Goal: Information Seeking & Learning: Find specific fact

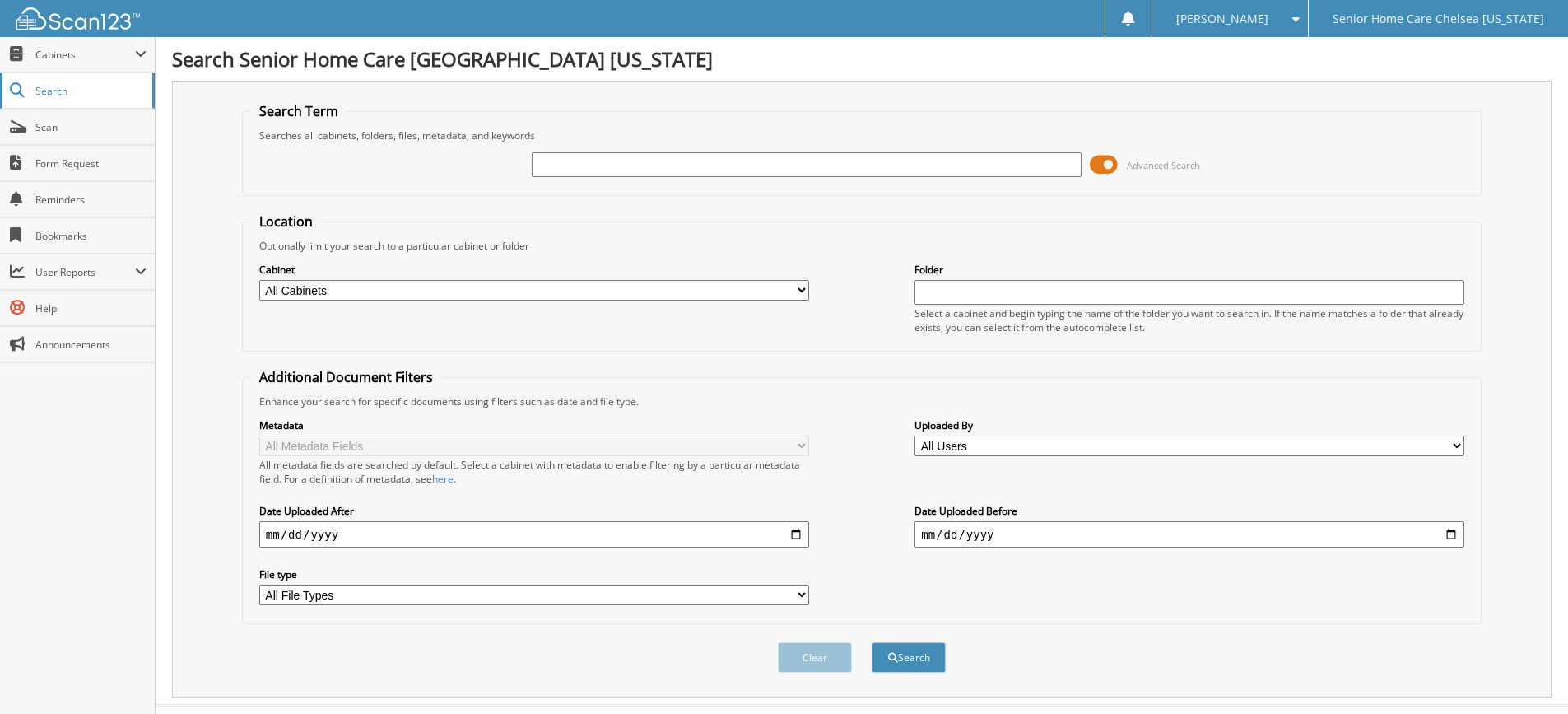
click at [56, 90] on span "Search" at bounding box center [89, 90] width 109 height 14
click at [60, 50] on span "Cabinets" at bounding box center [85, 54] width 99 height 14
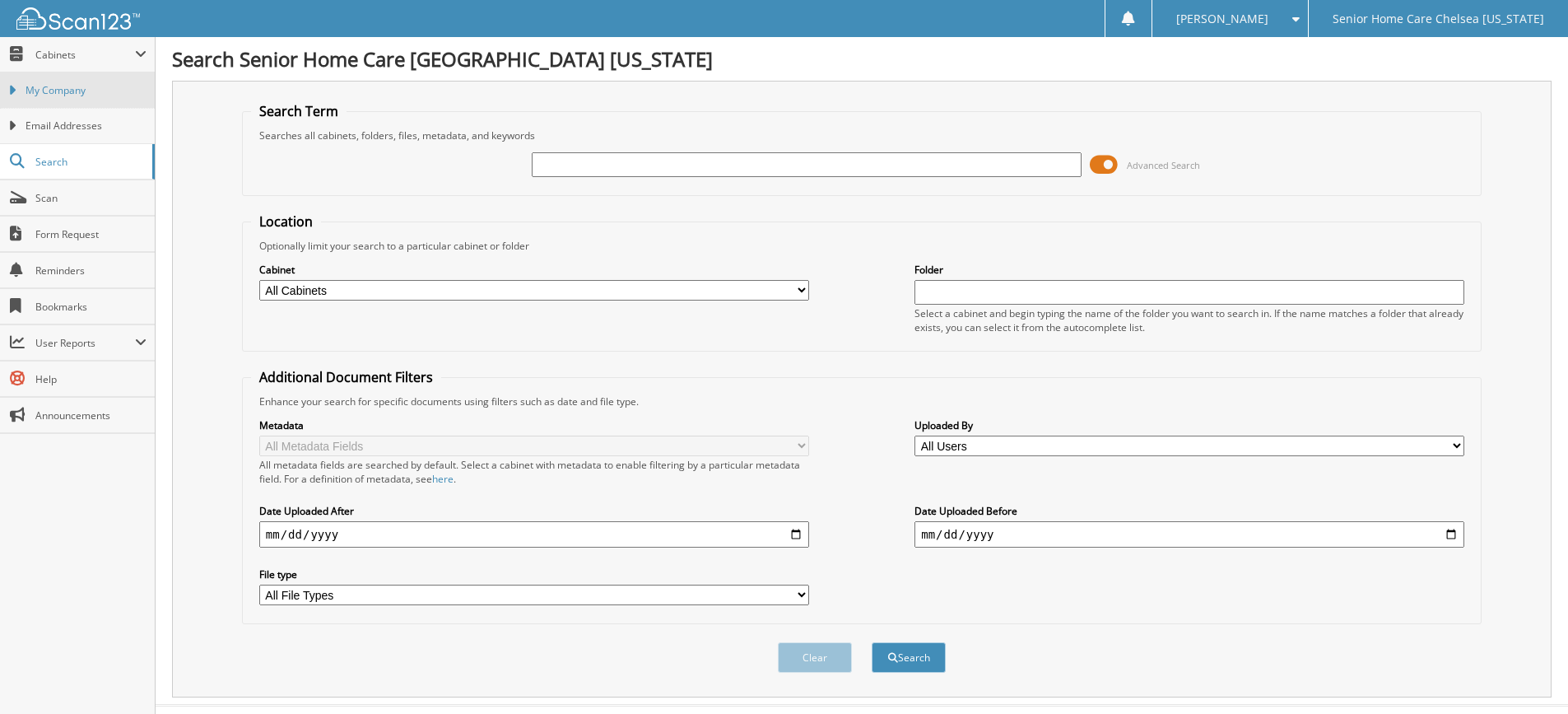
click at [71, 96] on span "My Company" at bounding box center [86, 90] width 121 height 15
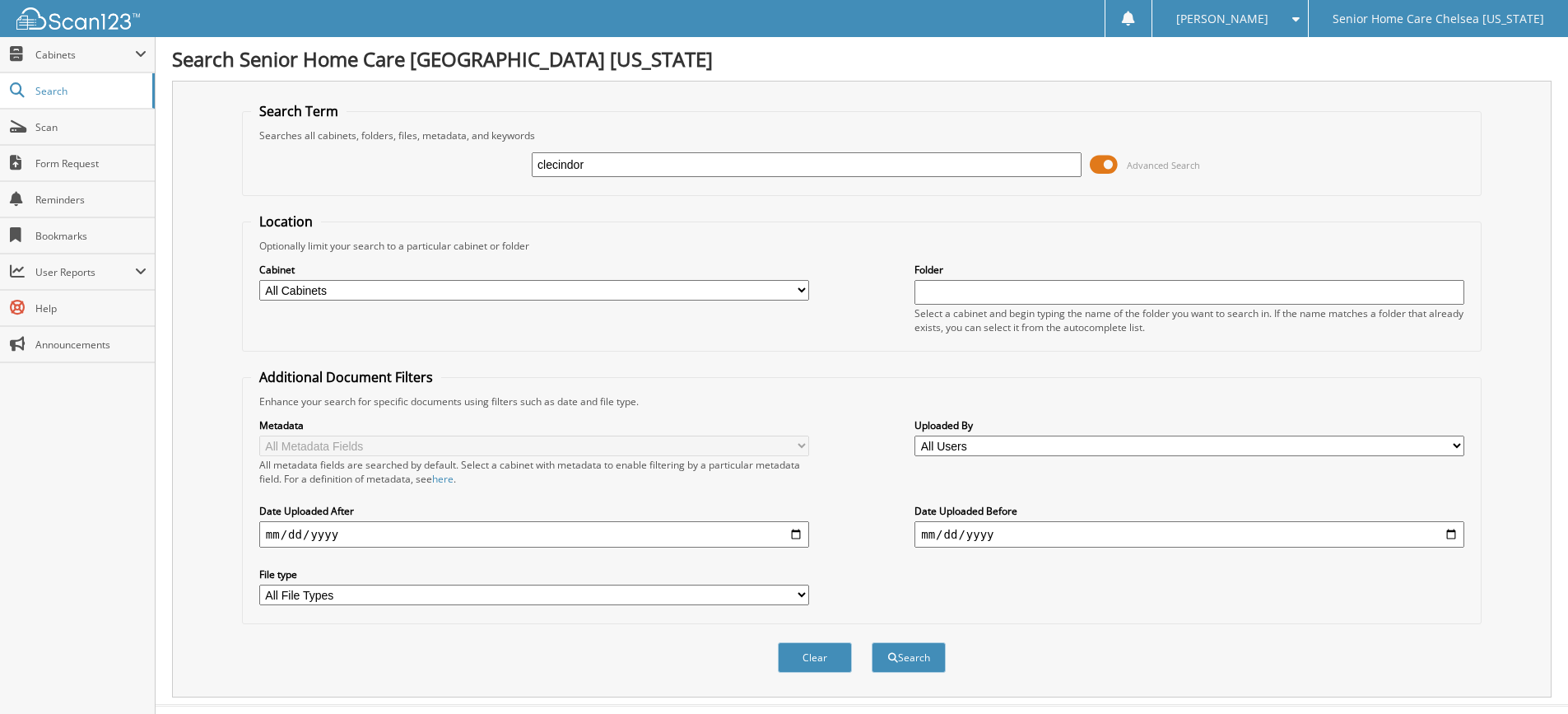
type input "clecindor"
click at [872, 642] on button "Search" at bounding box center [909, 657] width 74 height 30
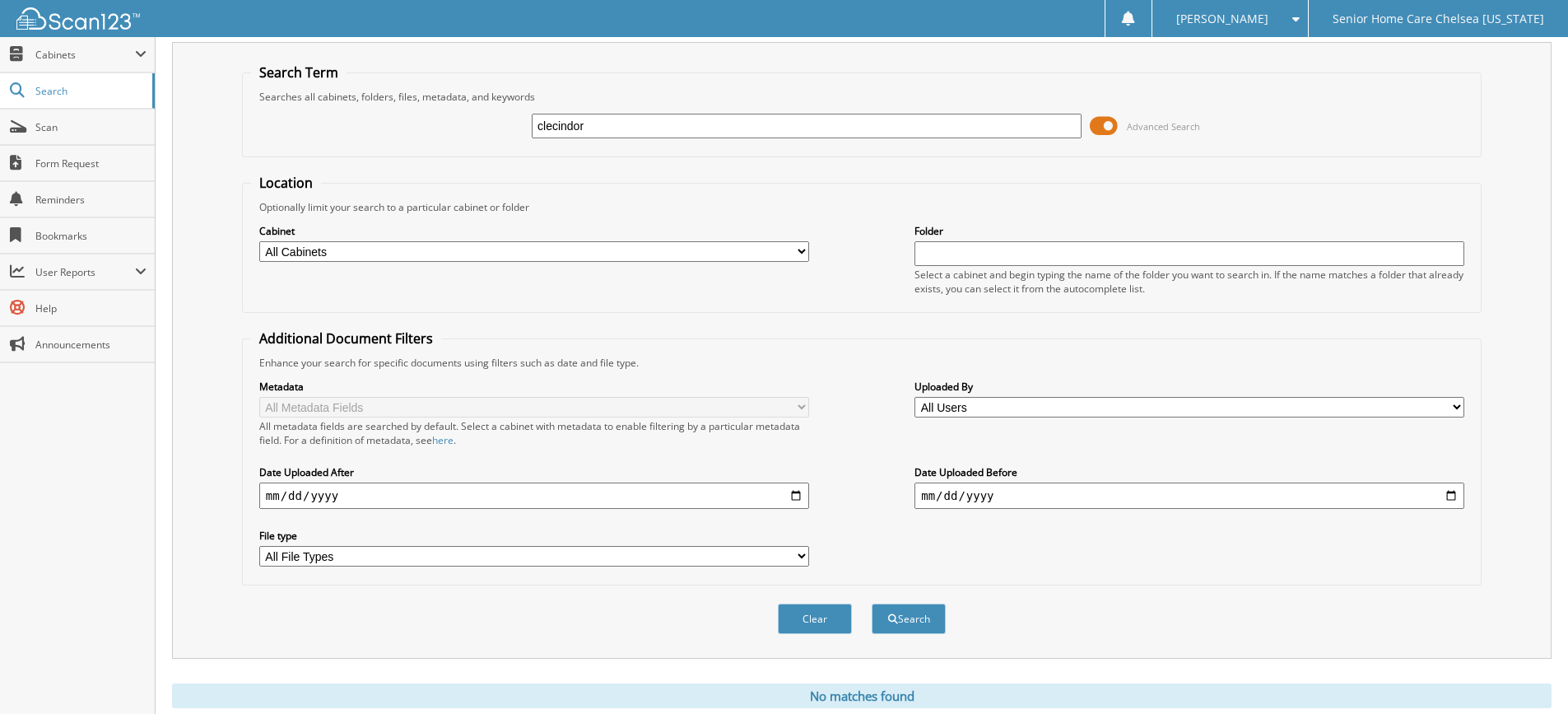
scroll to position [91, 0]
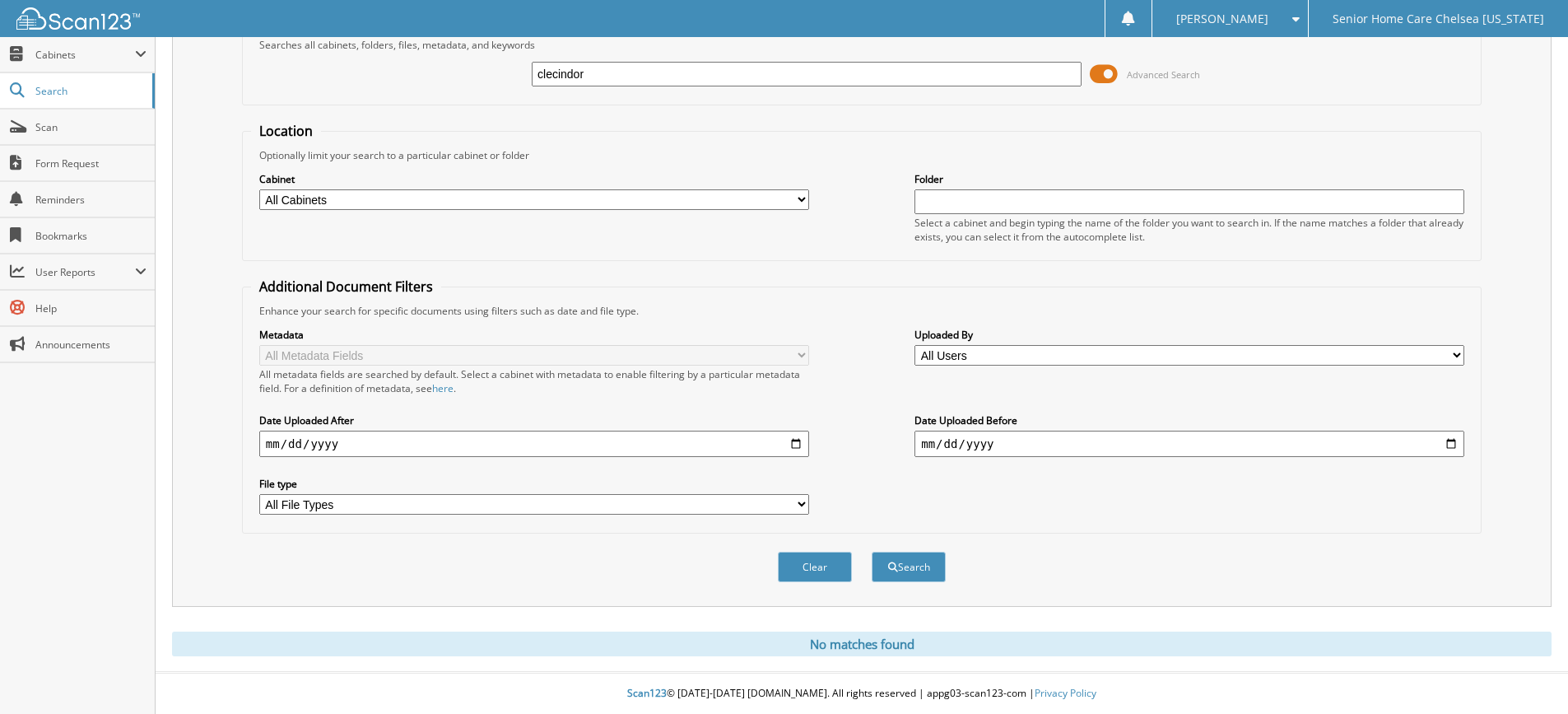
click at [1098, 77] on span at bounding box center [1103, 73] width 28 height 24
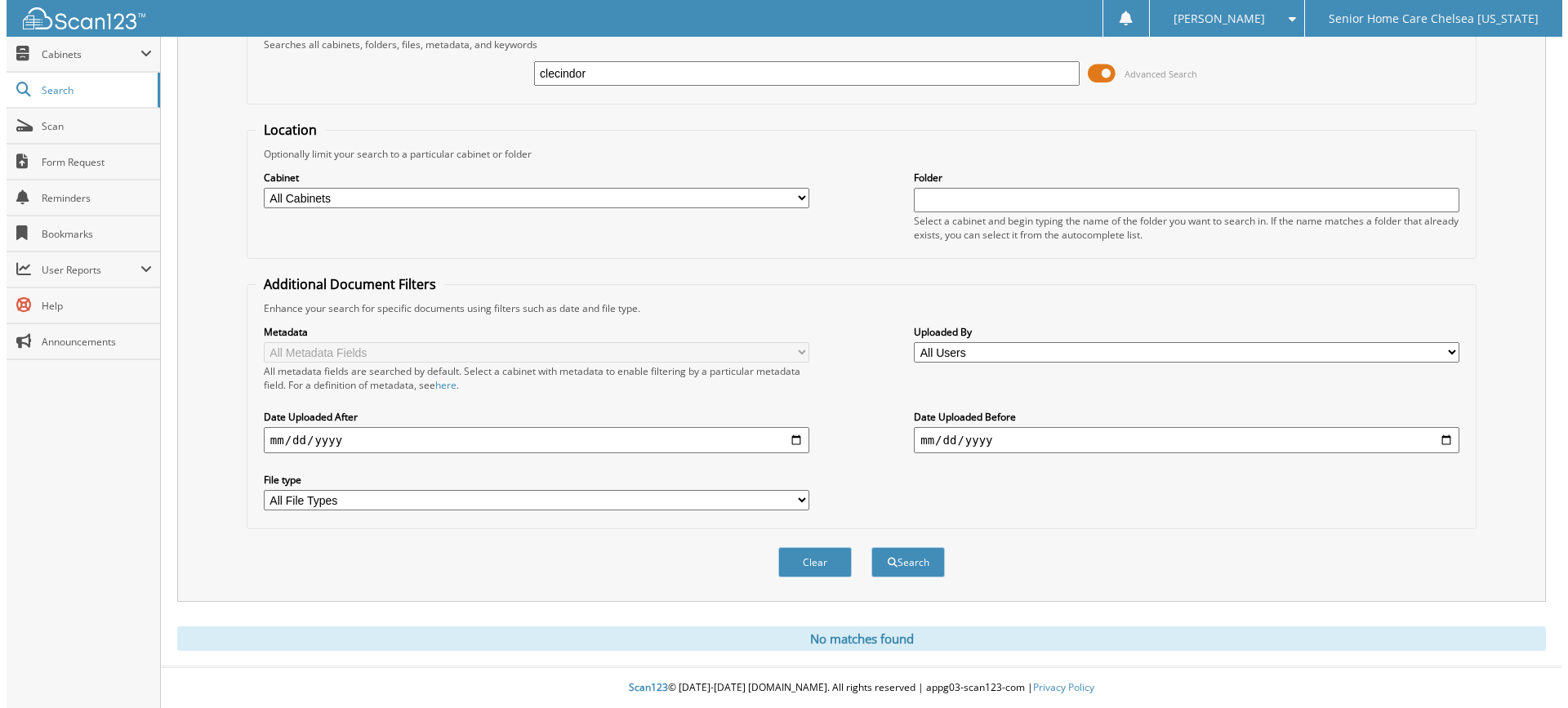
scroll to position [0, 0]
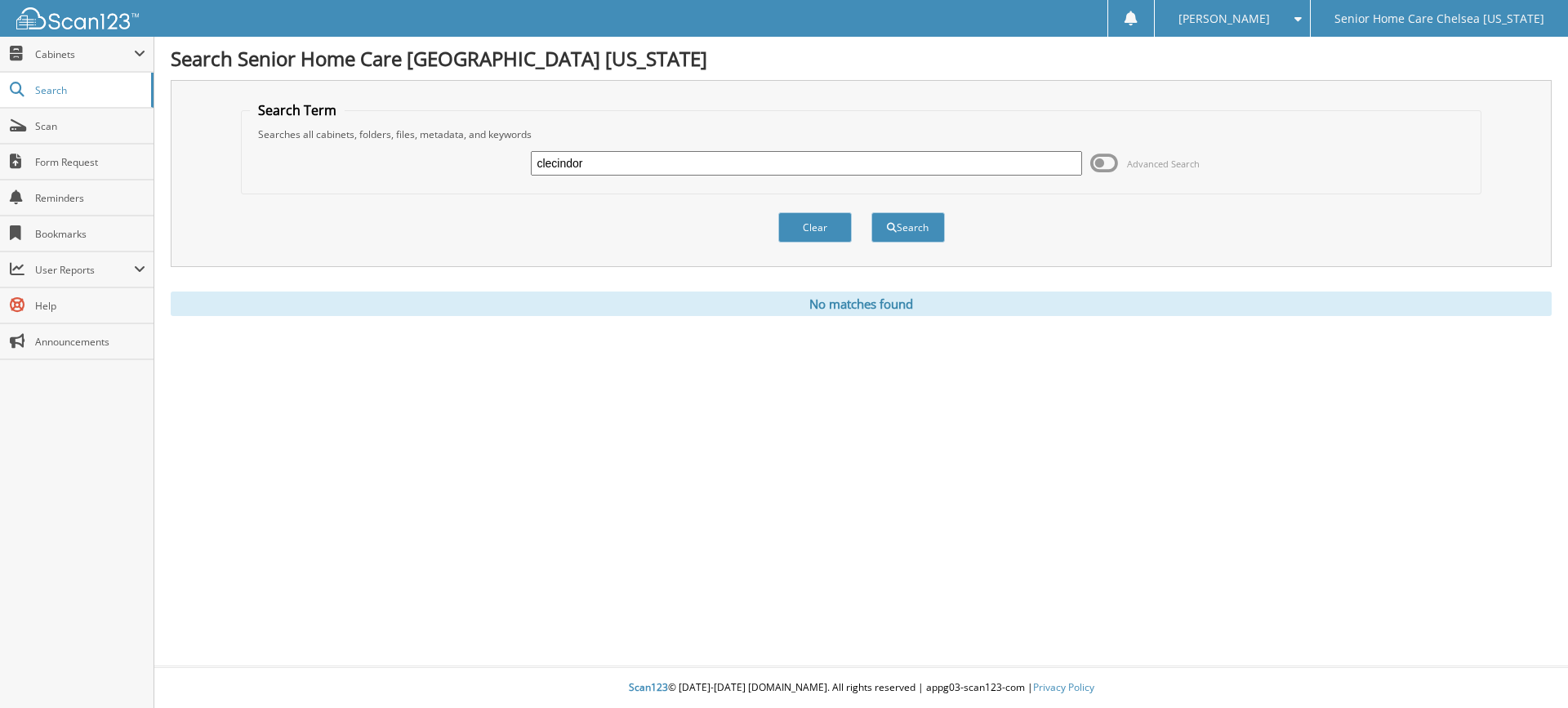
click at [642, 164] on input "clecindor" at bounding box center [806, 163] width 551 height 24
type input "c"
type input "clercidor"
click at [871, 212] on button "Search" at bounding box center [908, 227] width 73 height 30
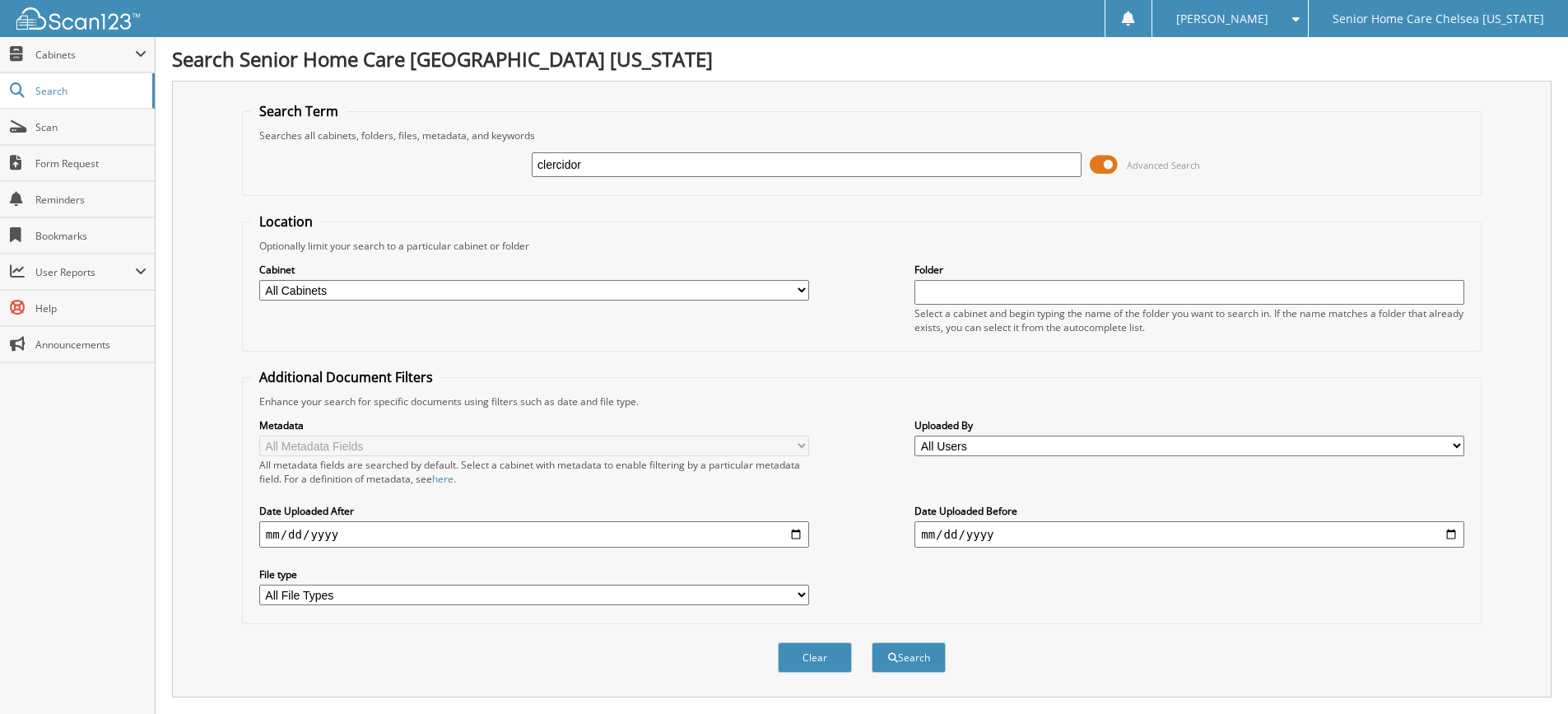
click at [1104, 171] on span at bounding box center [1103, 164] width 28 height 24
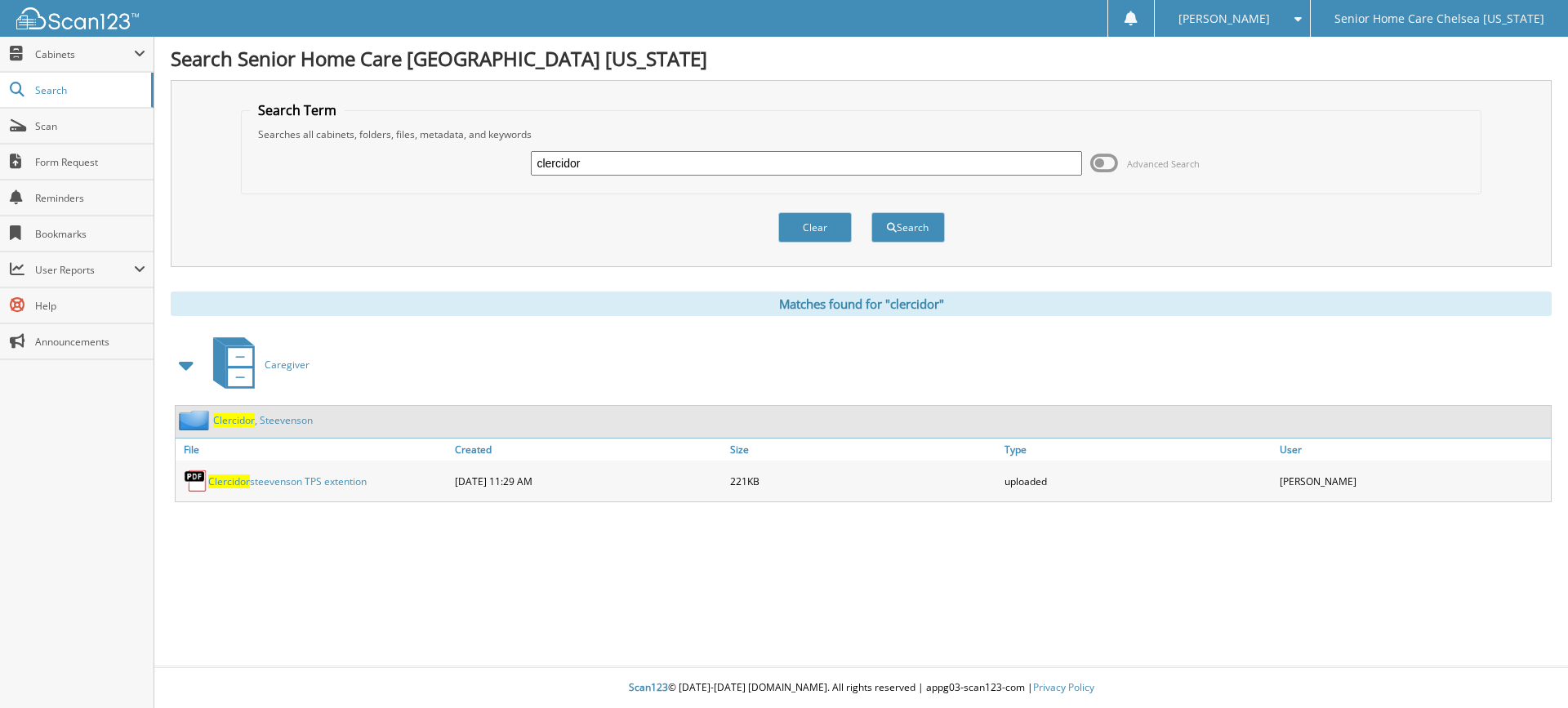
click at [262, 426] on link "Clercidor , Steevenson" at bounding box center [262, 420] width 99 height 14
